Goal: Information Seeking & Learning: Learn about a topic

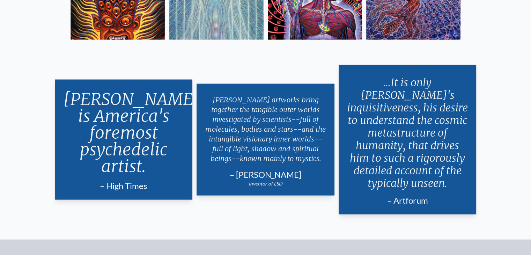
scroll to position [1344, 0]
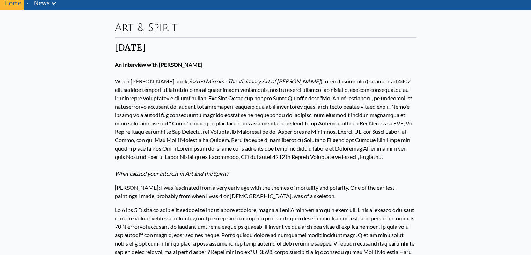
scroll to position [28, 0]
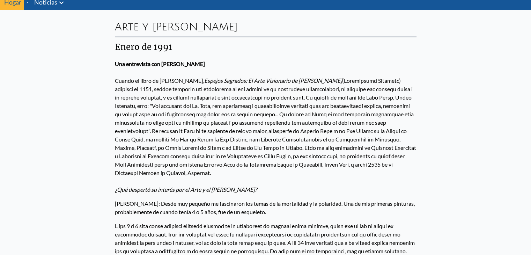
drag, startPoint x: 178, startPoint y: 107, endPoint x: 129, endPoint y: 109, distance: 48.9
click at [129, 109] on p "Una entrevista con [PERSON_NAME] Cuando el libro de [PERSON_NAME], Espejos Sagr…" at bounding box center [266, 127] width 302 height 140
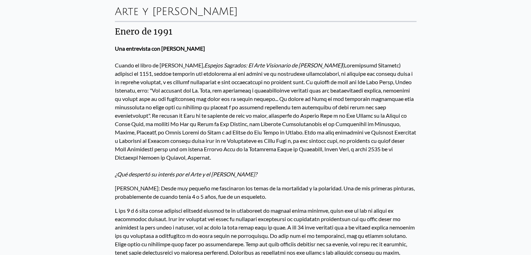
scroll to position [45, 0]
